Goal: Information Seeking & Learning: Learn about a topic

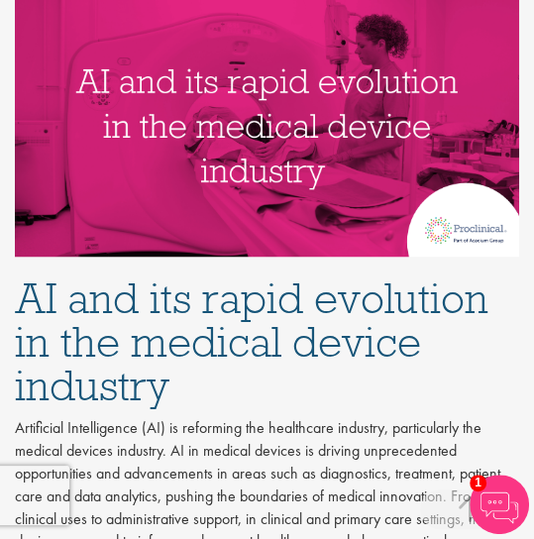
scroll to position [849, 0]
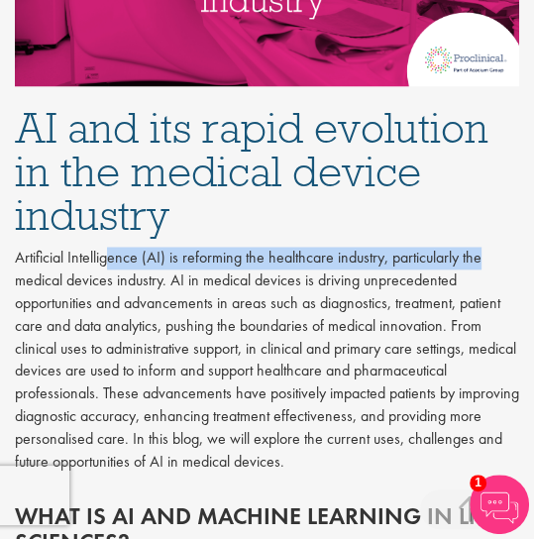
drag, startPoint x: 227, startPoint y: 254, endPoint x: 480, endPoint y: 248, distance: 253.7
click at [480, 248] on p "Artificial Intelligence (AI) is reforming the healthcare industry, particularly…" at bounding box center [267, 360] width 504 height 226
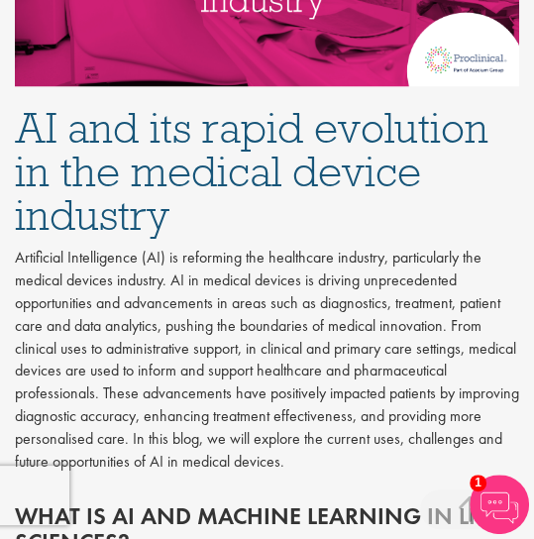
click at [133, 318] on p "Artificial Intelligence (AI) is reforming the healthcare industry, particularly…" at bounding box center [267, 360] width 504 height 226
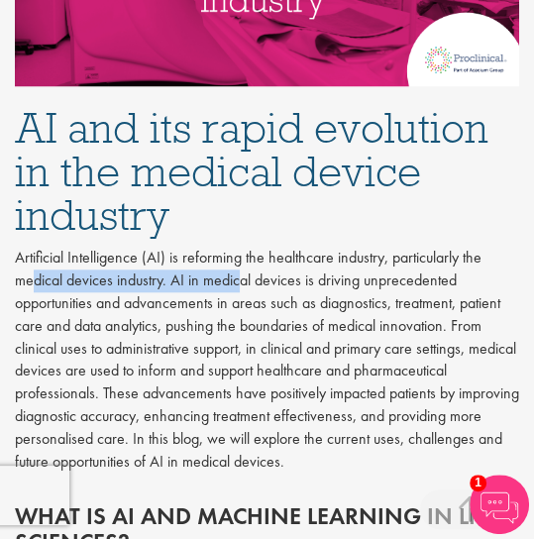
drag, startPoint x: 33, startPoint y: 278, endPoint x: 239, endPoint y: 277, distance: 206.1
click at [239, 277] on p "Artificial Intelligence (AI) is reforming the healthcare industry, particularly…" at bounding box center [267, 360] width 504 height 226
click at [242, 286] on p "Artificial Intelligence (AI) is reforming the healthcare industry, particularly…" at bounding box center [267, 360] width 504 height 226
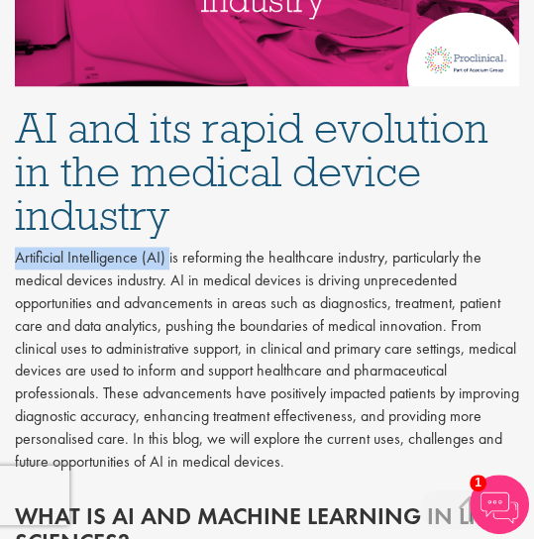
drag, startPoint x: 18, startPoint y: 251, endPoint x: 168, endPoint y: 267, distance: 151.5
click at [168, 267] on p "Artificial Intelligence (AI) is reforming the healthcare industry, particularly…" at bounding box center [267, 360] width 504 height 226
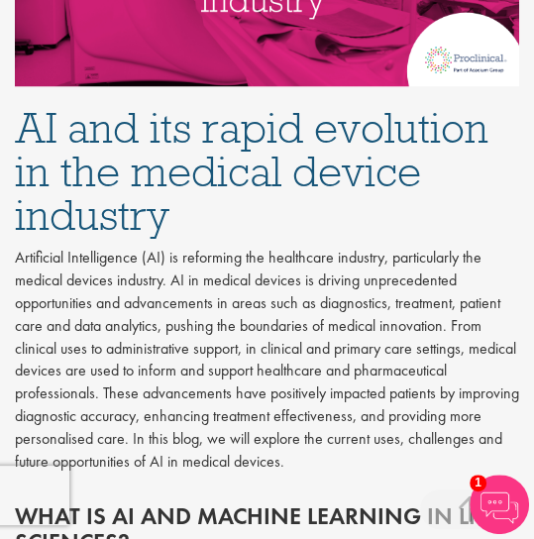
scroll to position [905, 0]
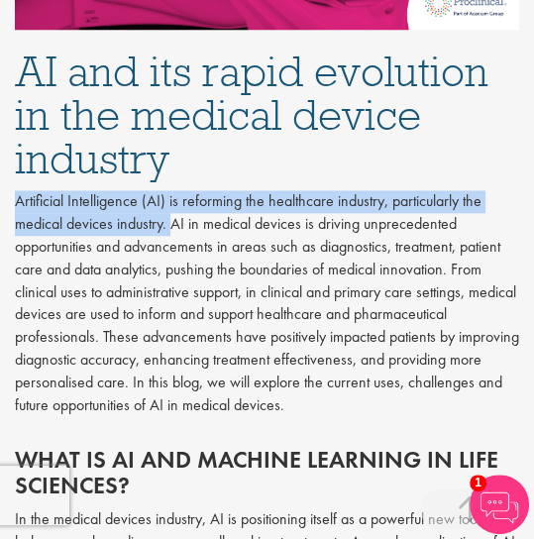
drag, startPoint x: 13, startPoint y: 198, endPoint x: 170, endPoint y: 225, distance: 159.8
copy p "Artificial Intelligence (AI) is reforming the healthcare industry, particularly…"
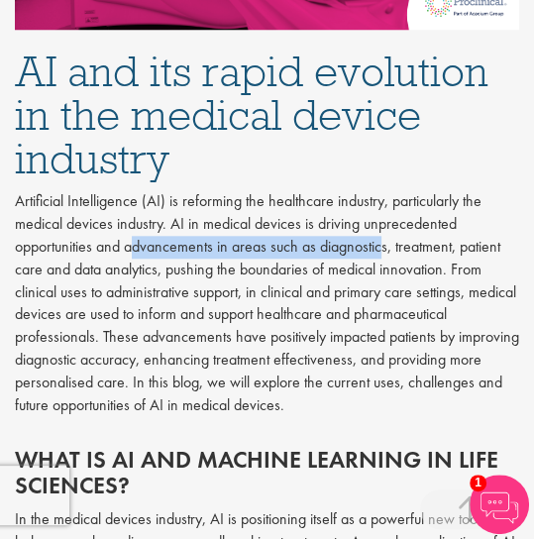
drag, startPoint x: 135, startPoint y: 250, endPoint x: 382, endPoint y: 247, distance: 247.7
click at [382, 247] on p "Artificial Intelligence (AI) is reforming the healthcare industry, particularly…" at bounding box center [267, 303] width 504 height 226
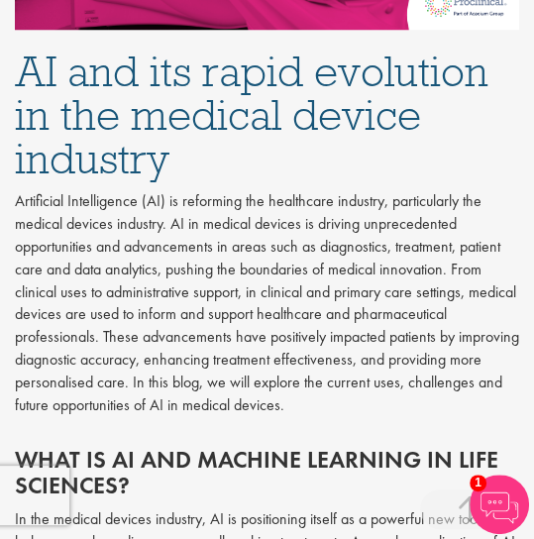
click at [220, 275] on p "Artificial Intelligence (AI) is reforming the healthcare industry, particularly…" at bounding box center [267, 303] width 504 height 226
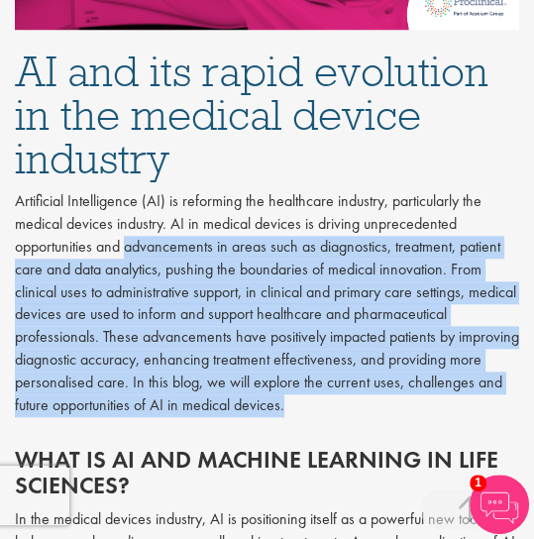
drag, startPoint x: 132, startPoint y: 250, endPoint x: 302, endPoint y: 401, distance: 228.1
click at [302, 401] on p "Artificial Intelligence (AI) is reforming the healthcare industry, particularly…" at bounding box center [267, 303] width 504 height 226
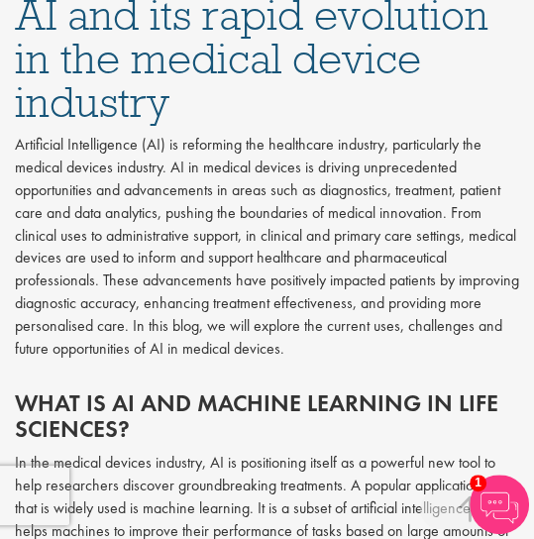
click at [123, 397] on h2 "What is AI and machine learning in life sciences?" at bounding box center [267, 416] width 504 height 53
drag, startPoint x: 326, startPoint y: 324, endPoint x: 397, endPoint y: 321, distance: 71.4
click at [397, 321] on p "Artificial Intelligence (AI) is reforming the healthcare industry, particularly…" at bounding box center [267, 247] width 504 height 226
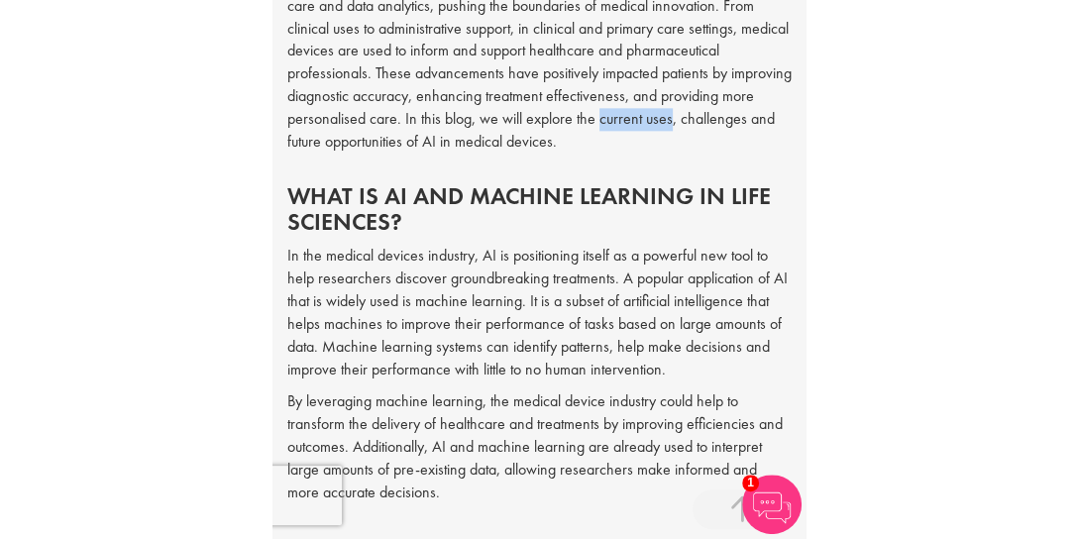
scroll to position [1209, 0]
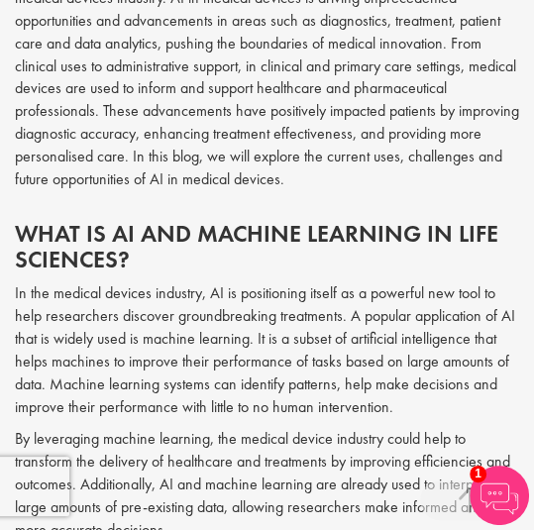
scroll to position [905, 0]
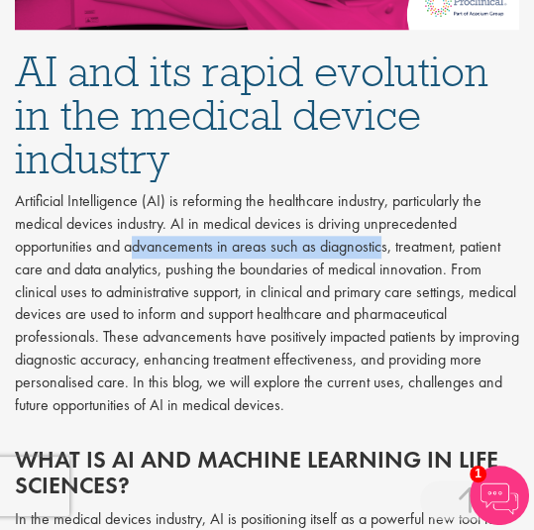
drag, startPoint x: 133, startPoint y: 247, endPoint x: 418, endPoint y: 246, distance: 285.3
click at [389, 247] on p "Artificial Intelligence (AI) is reforming the healthcare industry, particularly…" at bounding box center [267, 303] width 504 height 226
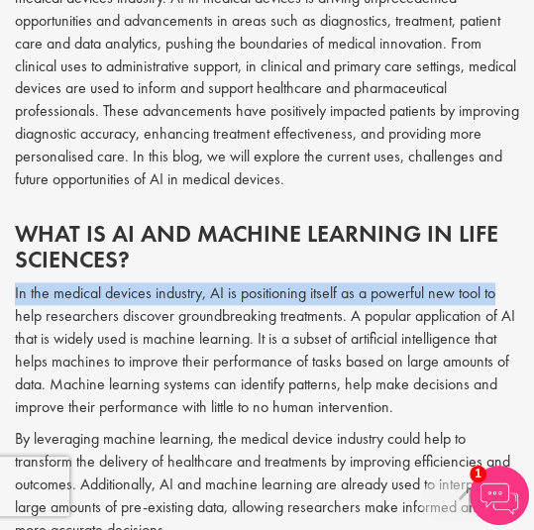
drag, startPoint x: 13, startPoint y: 291, endPoint x: 497, endPoint y: 294, distance: 484.5
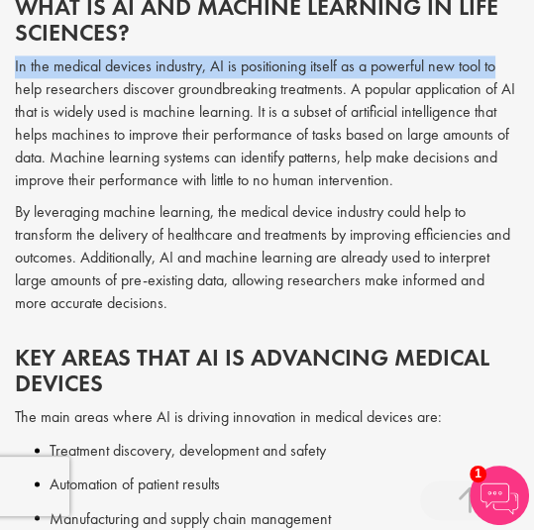
scroll to position [1245, 0]
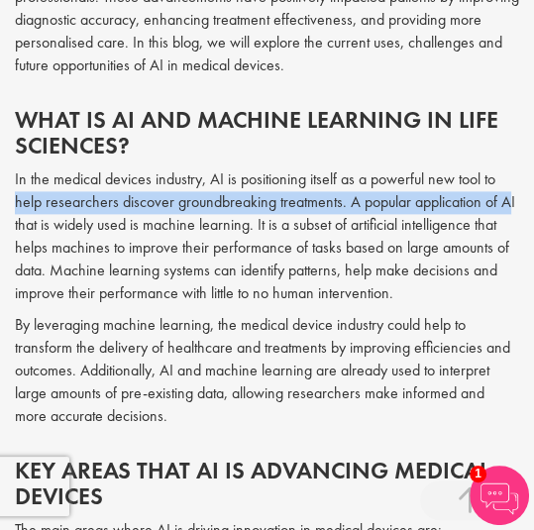
drag, startPoint x: 15, startPoint y: 203, endPoint x: 508, endPoint y: 199, distance: 493.4
click at [508, 199] on p "In the medical devices industry, AI is positioning itself as a powerful new too…" at bounding box center [267, 236] width 504 height 136
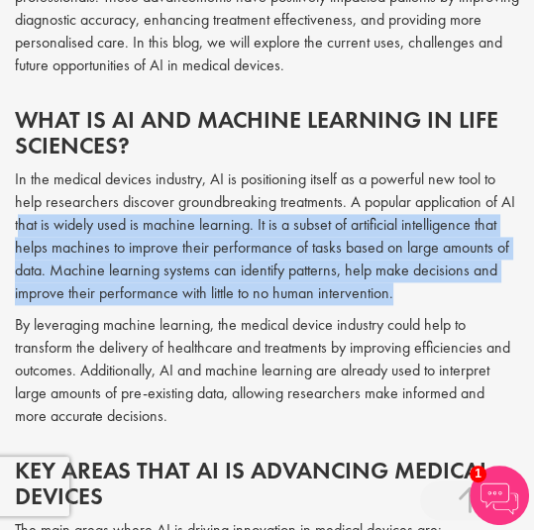
drag, startPoint x: 17, startPoint y: 226, endPoint x: 441, endPoint y: 292, distance: 429.2
click at [441, 292] on p "In the medical devices industry, AI is positioning itself as a powerful new too…" at bounding box center [267, 236] width 504 height 136
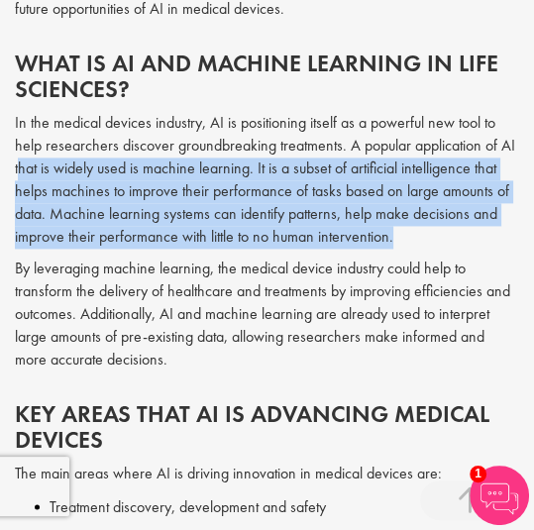
scroll to position [1358, 0]
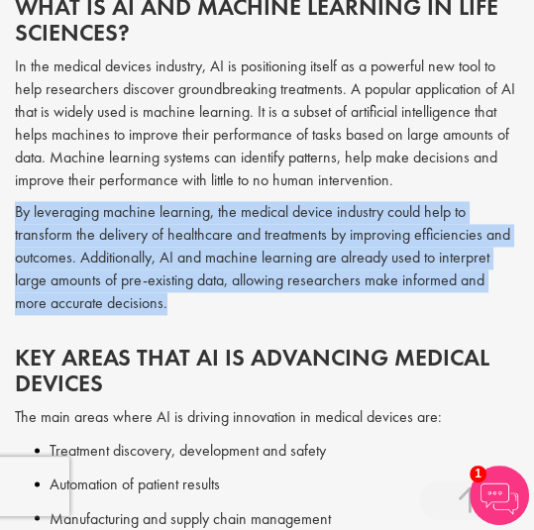
drag, startPoint x: 14, startPoint y: 208, endPoint x: 158, endPoint y: 302, distance: 171.7
click at [158, 302] on p "By leveraging machine learning, the medical device industry could help to trans…" at bounding box center [267, 257] width 504 height 113
click at [162, 273] on p "By leveraging machine learning, the medical device industry could help to trans…" at bounding box center [267, 257] width 504 height 113
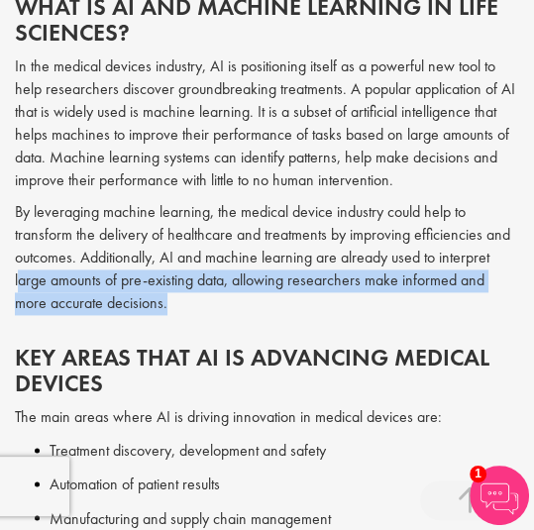
drag, startPoint x: 18, startPoint y: 280, endPoint x: 139, endPoint y: 306, distance: 123.6
click at [139, 306] on p "By leveraging machine learning, the medical device industry could help to trans…" at bounding box center [267, 257] width 504 height 113
click at [153, 319] on div "What is AI and machine learning in life sciences? In the medical devices indust…" at bounding box center [267, 149] width 534 height 351
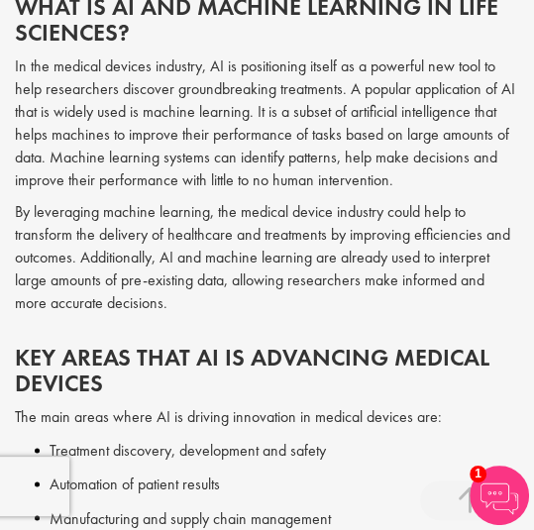
scroll to position [1528, 0]
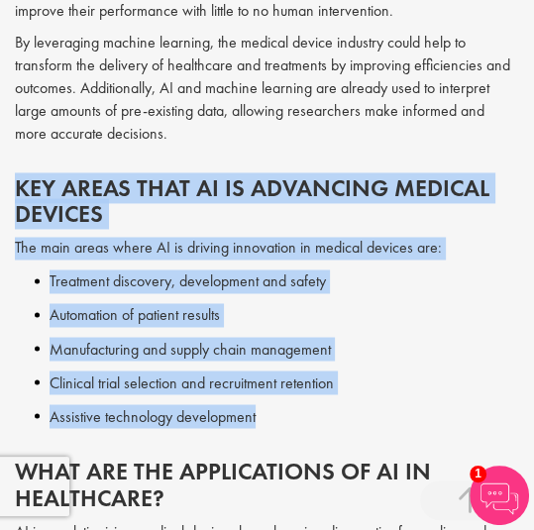
drag, startPoint x: 15, startPoint y: 179, endPoint x: 357, endPoint y: 398, distance: 405.9
click at [357, 398] on div "Key Areas That AI Is Advancing Medical Devices The main areas where AI is drivi…" at bounding box center [267, 302] width 534 height 254
copy div "Key Areas That AI Is Advancing Medical Devices The main areas where AI is drivi…"
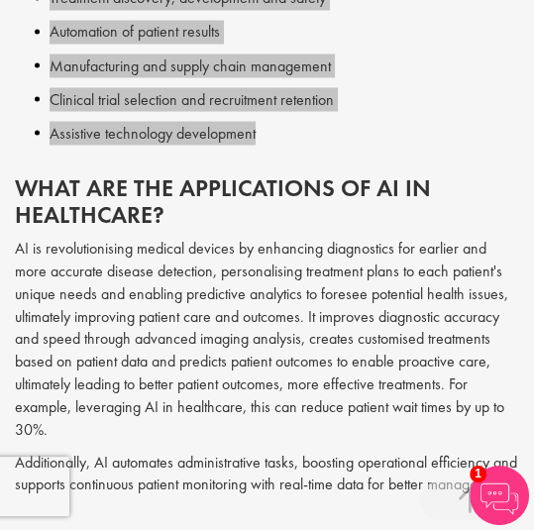
scroll to position [1924, 0]
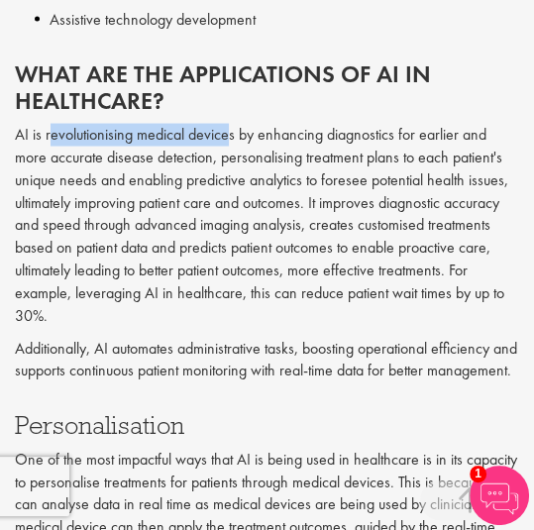
drag, startPoint x: 53, startPoint y: 133, endPoint x: 230, endPoint y: 127, distance: 177.4
click at [230, 127] on p "AI is revolutionising medical devices by enhancing diagnostics for earlier and …" at bounding box center [267, 226] width 504 height 204
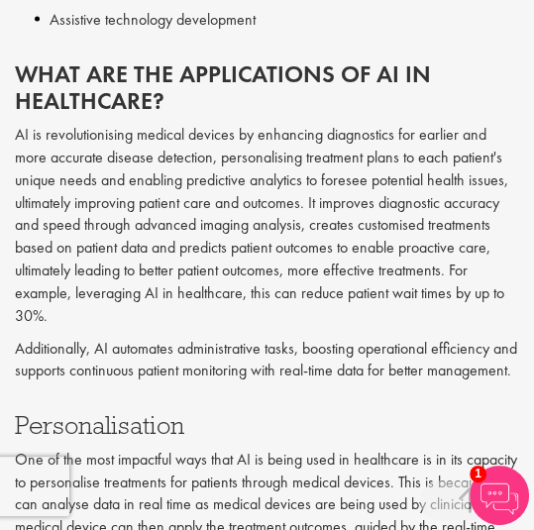
click at [271, 367] on p "Additionally, AI automates administrative tasks, boosting operational efficienc…" at bounding box center [267, 361] width 504 height 46
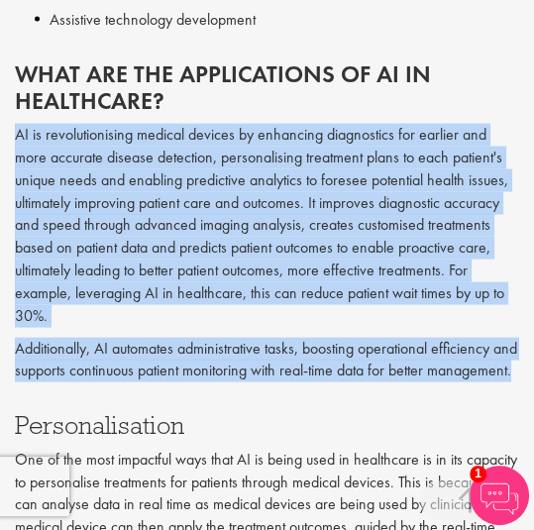
drag, startPoint x: 12, startPoint y: 135, endPoint x: 283, endPoint y: 383, distance: 368.1
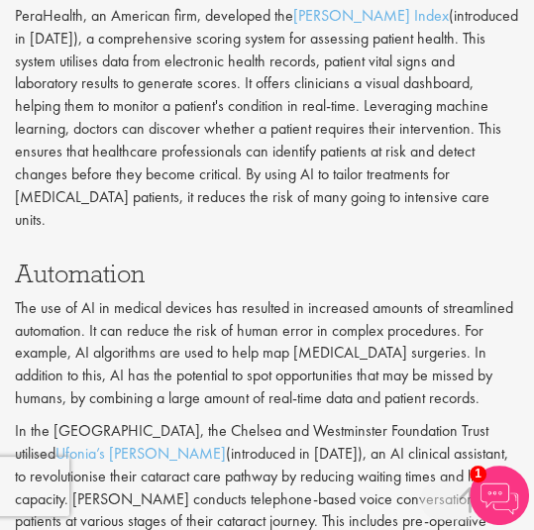
scroll to position [2264, 0]
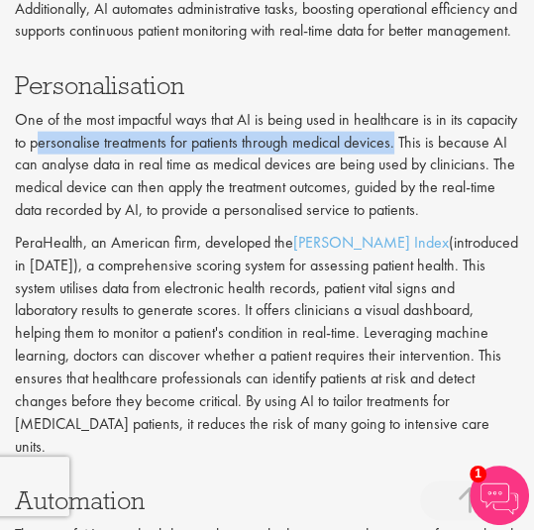
drag, startPoint x: 35, startPoint y: 159, endPoint x: 393, endPoint y: 157, distance: 358.6
click at [393, 157] on p "One of the most impactful ways that AI is being used in healthcare is in its ca…" at bounding box center [267, 165] width 504 height 113
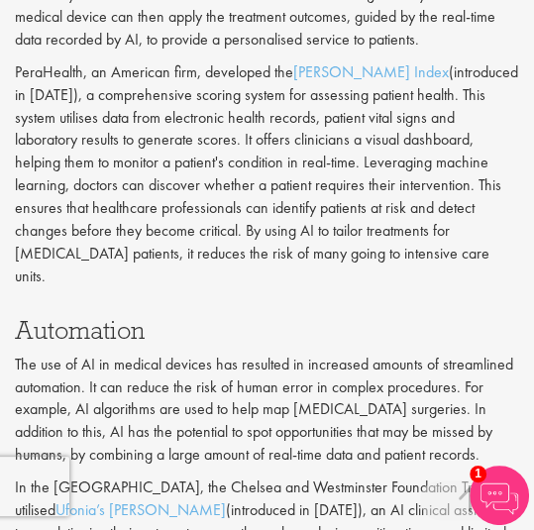
scroll to position [2547, 0]
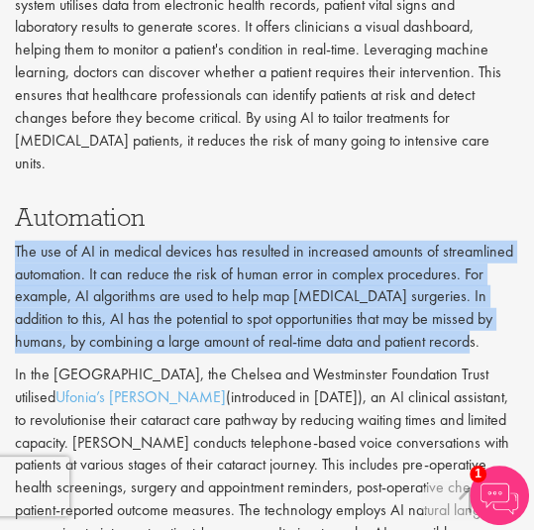
drag, startPoint x: 15, startPoint y: 244, endPoint x: 418, endPoint y: 338, distance: 414.0
click at [418, 338] on p "The use of AI in medical devices has resulted in increased amounts of streamlin…" at bounding box center [267, 297] width 504 height 113
copy p "The use of AI in medical devices has resulted in increased amounts of streamlin…"
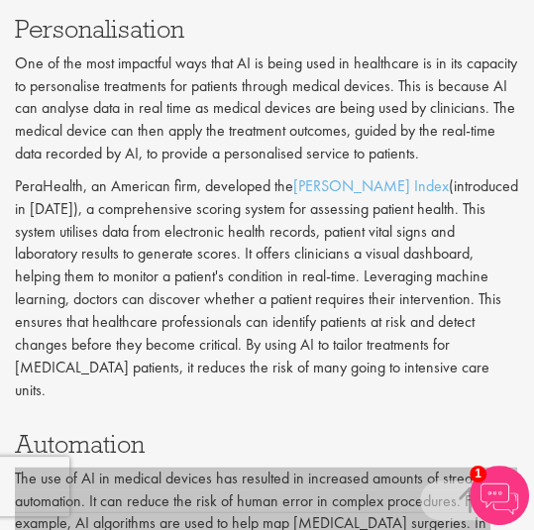
scroll to position [2207, 0]
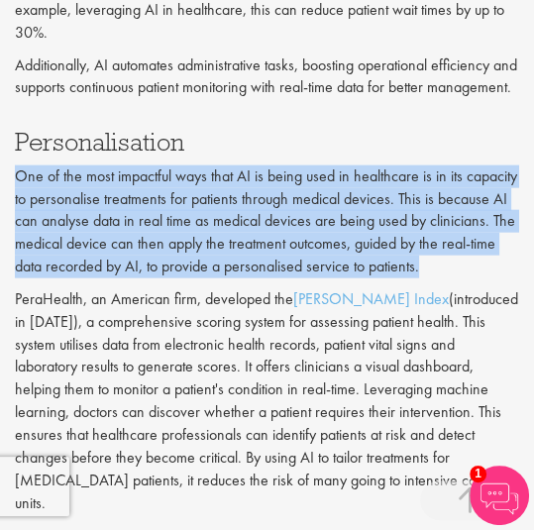
drag, startPoint x: 118, startPoint y: 204, endPoint x: 421, endPoint y: 294, distance: 316.3
click at [421, 278] on p "One of the most impactful ways that AI is being used in healthcare is in its ca…" at bounding box center [267, 221] width 504 height 113
copy p "One of the most impactful ways that AI is being used in healthcare is in its ca…"
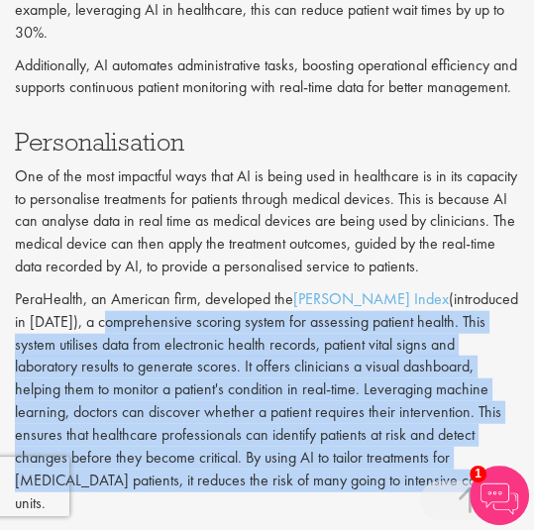
drag, startPoint x: 73, startPoint y: 343, endPoint x: 346, endPoint y: 494, distance: 311.8
click at [346, 494] on p "PeraHealth, an American firm, developed the [PERSON_NAME] Index (introduced in …" at bounding box center [267, 401] width 504 height 226
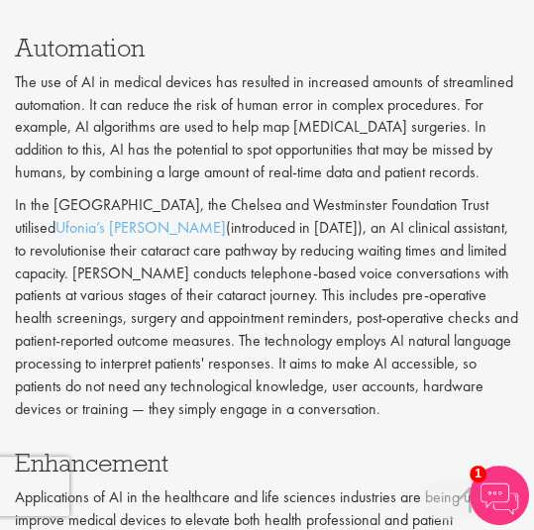
scroll to position [2943, 0]
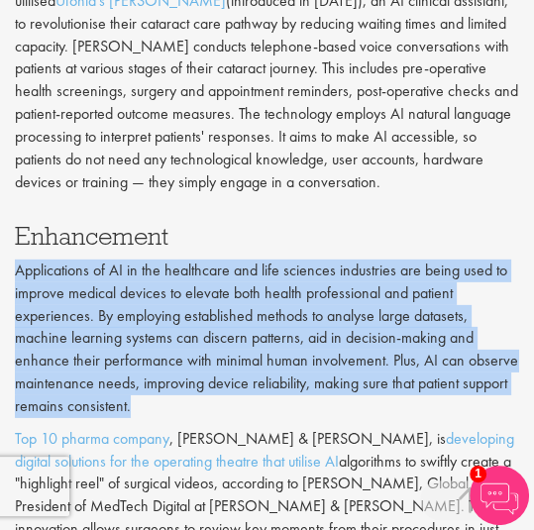
drag, startPoint x: 14, startPoint y: 267, endPoint x: 149, endPoint y: 405, distance: 192.7
click at [149, 405] on p "Applications of AI in the healthcare and life sciences industries are being use…" at bounding box center [267, 339] width 504 height 159
copy p "Applications of AI in the healthcare and life sciences industries are being use…"
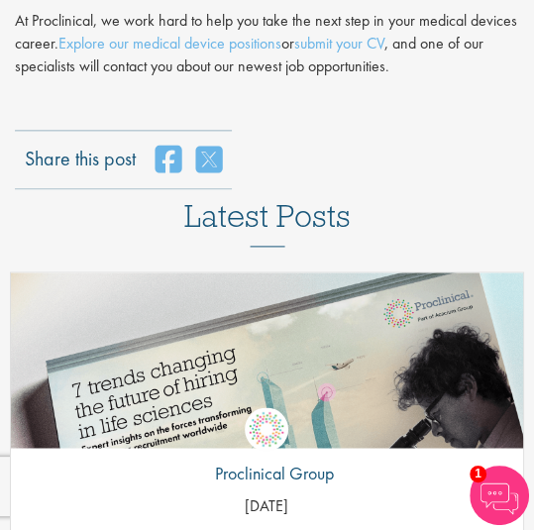
scroll to position [5208, 0]
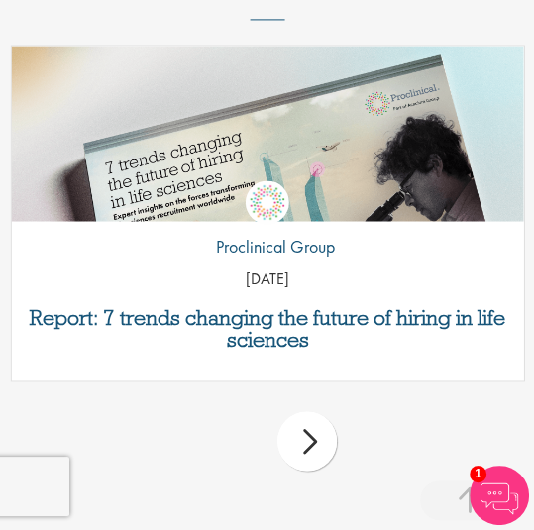
drag, startPoint x: 533, startPoint y: 363, endPoint x: 539, endPoint y: 323, distance: 40.1
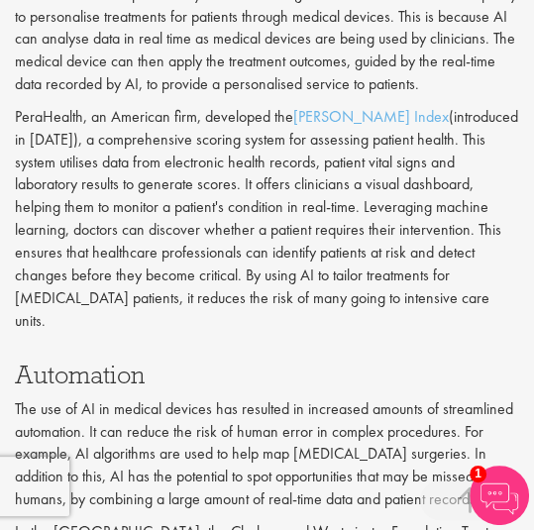
scroll to position [2277, 0]
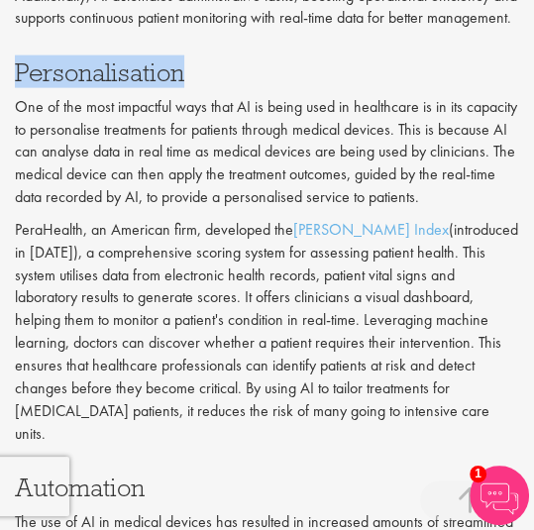
drag, startPoint x: 18, startPoint y: 87, endPoint x: 186, endPoint y: 91, distance: 168.5
click at [186, 85] on h3 "Personalisation" at bounding box center [267, 72] width 504 height 26
copy h3 "Personalisation"
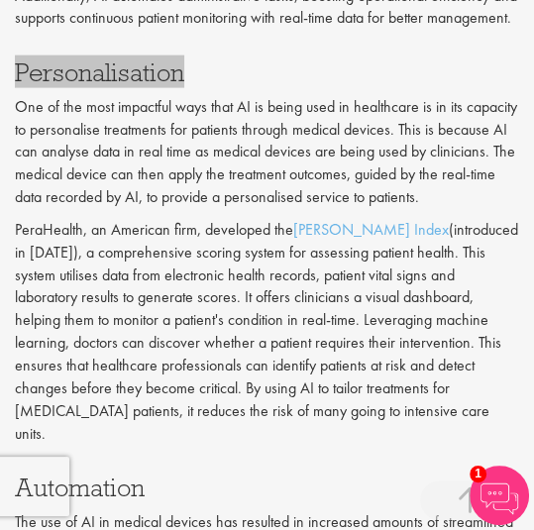
scroll to position [2616, 0]
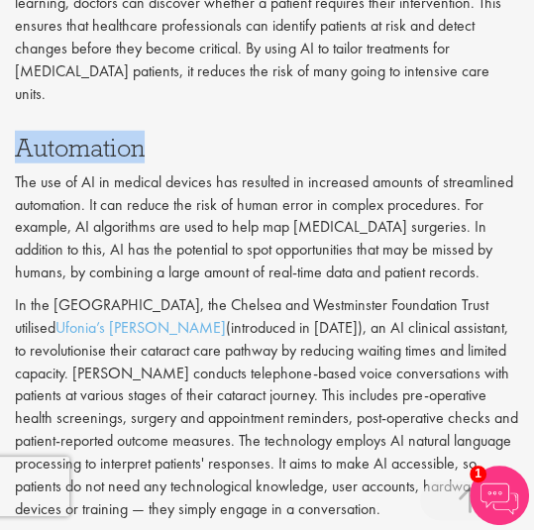
drag, startPoint x: 17, startPoint y: 137, endPoint x: 194, endPoint y: 149, distance: 177.7
click at [194, 149] on h3 "Automation" at bounding box center [267, 148] width 504 height 26
copy h3 "Automation"
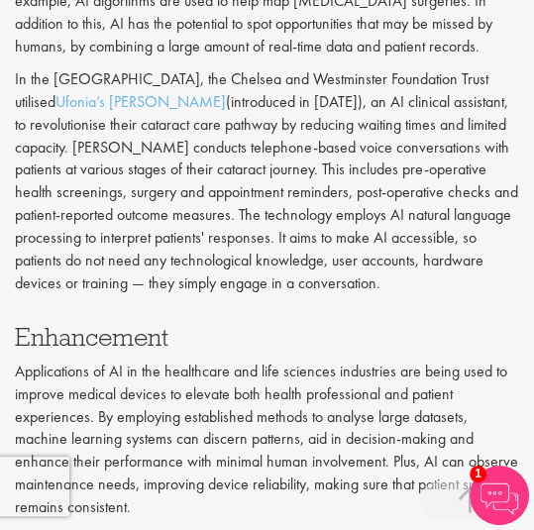
scroll to position [3069, 0]
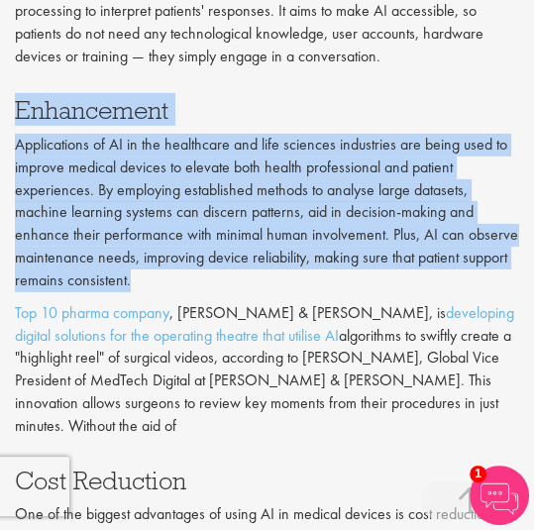
drag, startPoint x: 16, startPoint y: 106, endPoint x: 144, endPoint y: 275, distance: 212.2
click at [144, 275] on div "Enhancement Applications of AI in the healthcare and life sciences industries a…" at bounding box center [267, 267] width 534 height 340
copy div "Enhancement Applications of AI in the healthcare and life sciences industries a…"
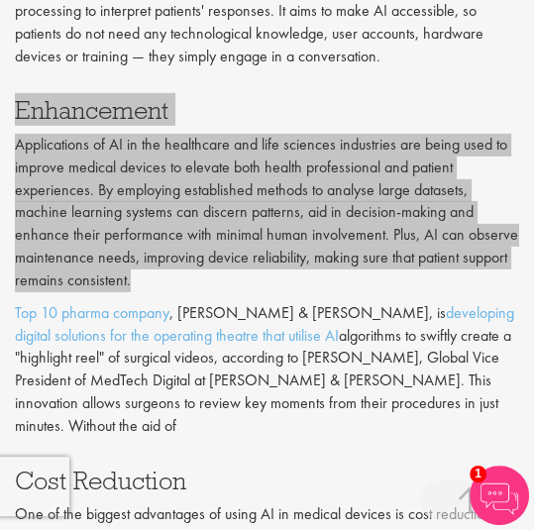
scroll to position [3352, 0]
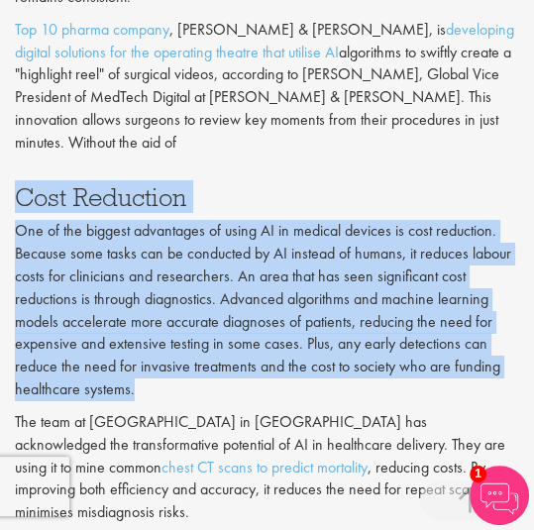
drag, startPoint x: 16, startPoint y: 172, endPoint x: 155, endPoint y: 362, distance: 234.6
click at [155, 362] on div "Cost Reduction One of the biggest advantages of using AI in medical devices is …" at bounding box center [267, 354] width 534 height 340
copy div "Cost Reduction One of the biggest advantages of using AI in medical devices is …"
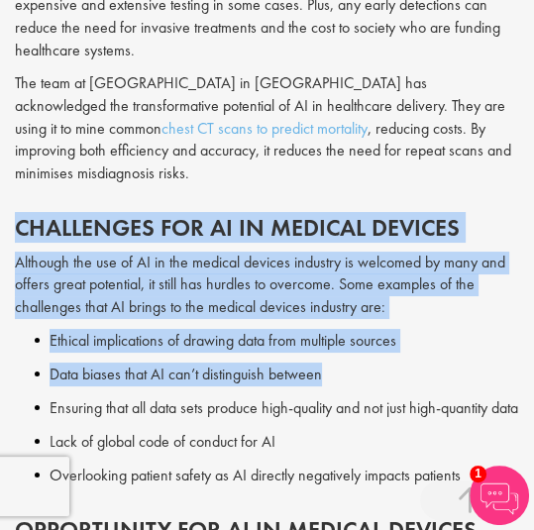
scroll to position [3749, 0]
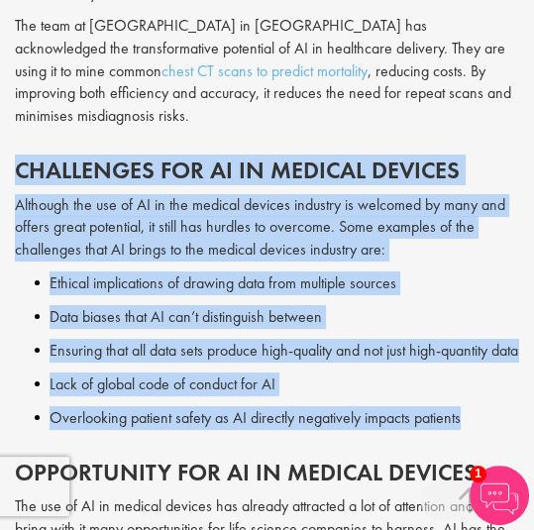
drag, startPoint x: 16, startPoint y: 199, endPoint x: 479, endPoint y: 414, distance: 511.1
copy div "Challenges for AI in Medical Devices Although the use of AI in the medical devi…"
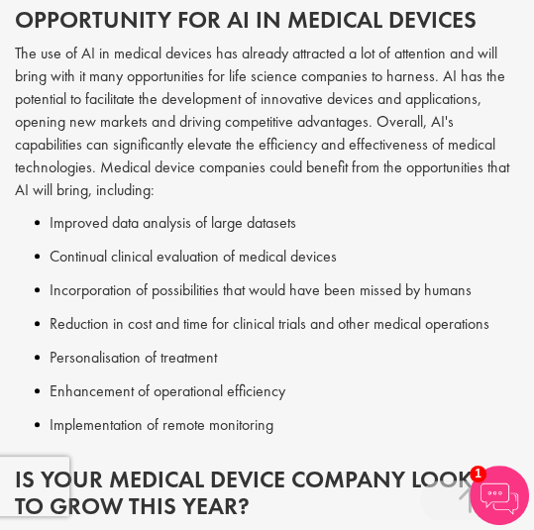
scroll to position [3975, 0]
